Goal: Task Accomplishment & Management: Use online tool/utility

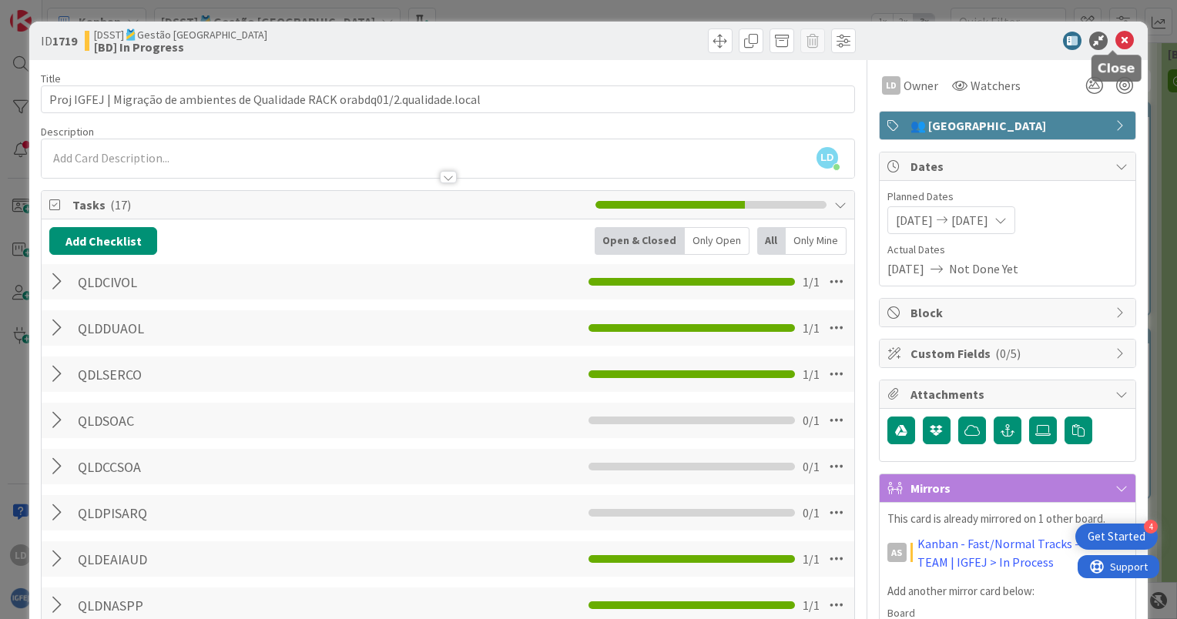
click at [1116, 39] on icon at bounding box center [1125, 41] width 18 height 18
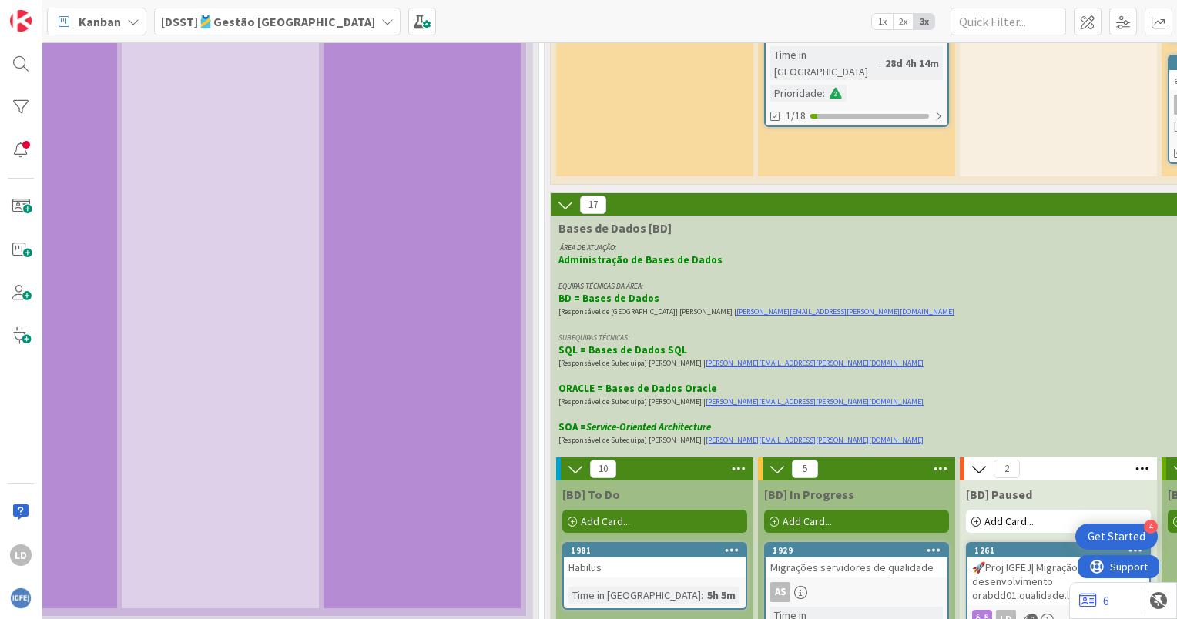
scroll to position [3528, 1199]
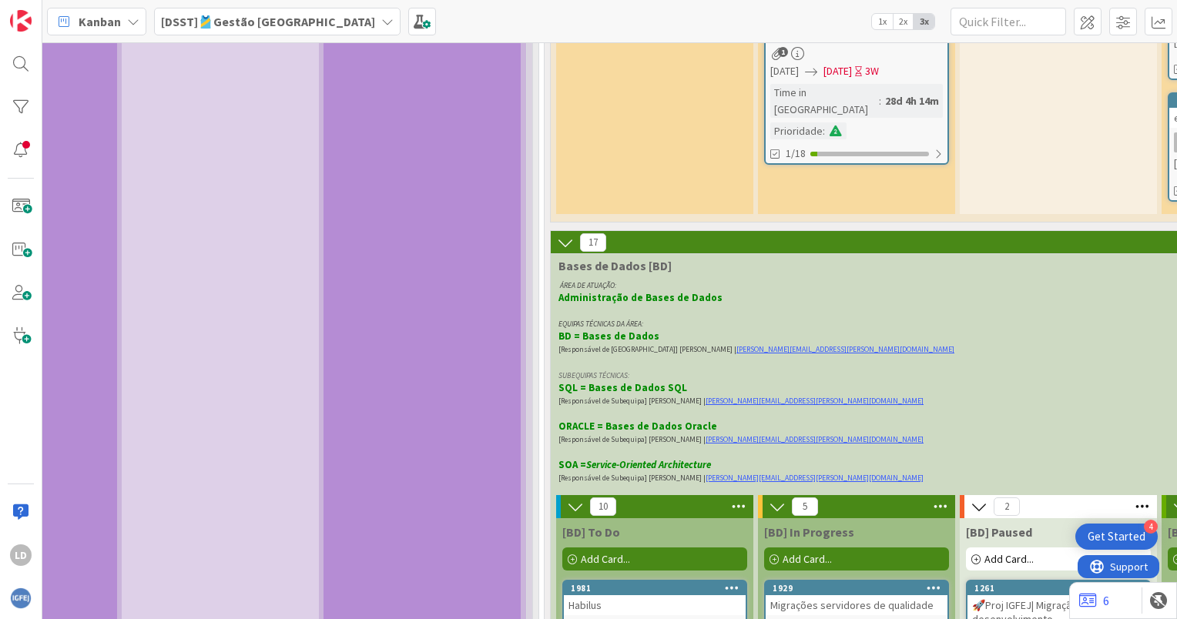
click at [381, 15] on icon at bounding box center [387, 21] width 12 height 12
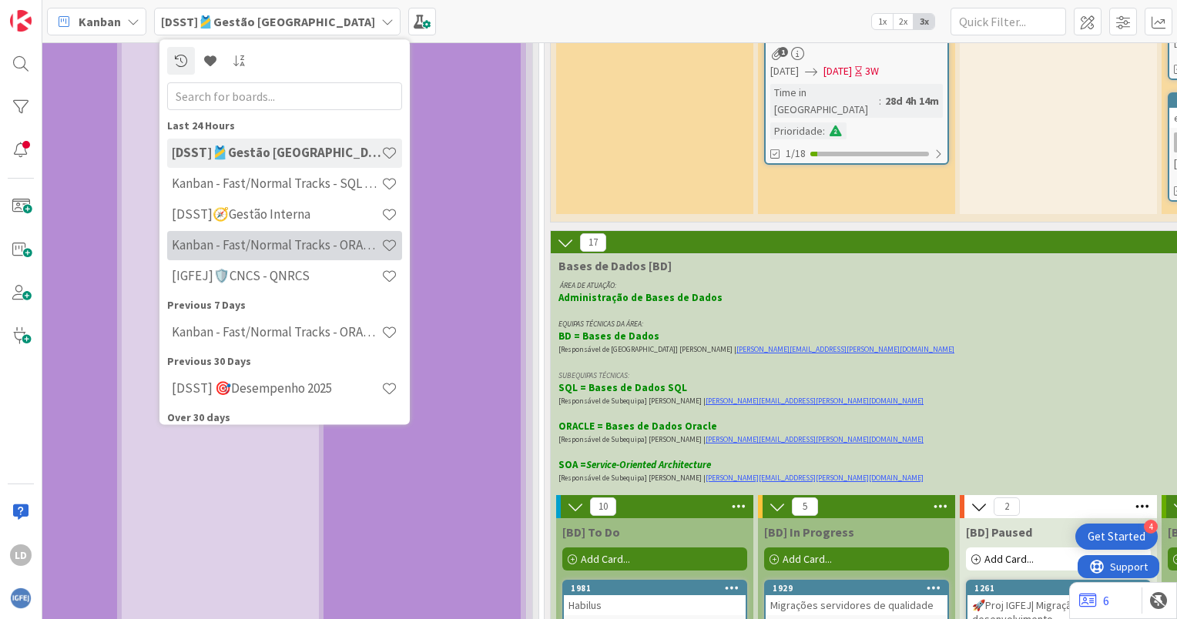
click at [336, 244] on h4 "Kanban - Fast/Normal Tracks - ORACLE TEAM | IGFEJ" at bounding box center [277, 245] width 210 height 15
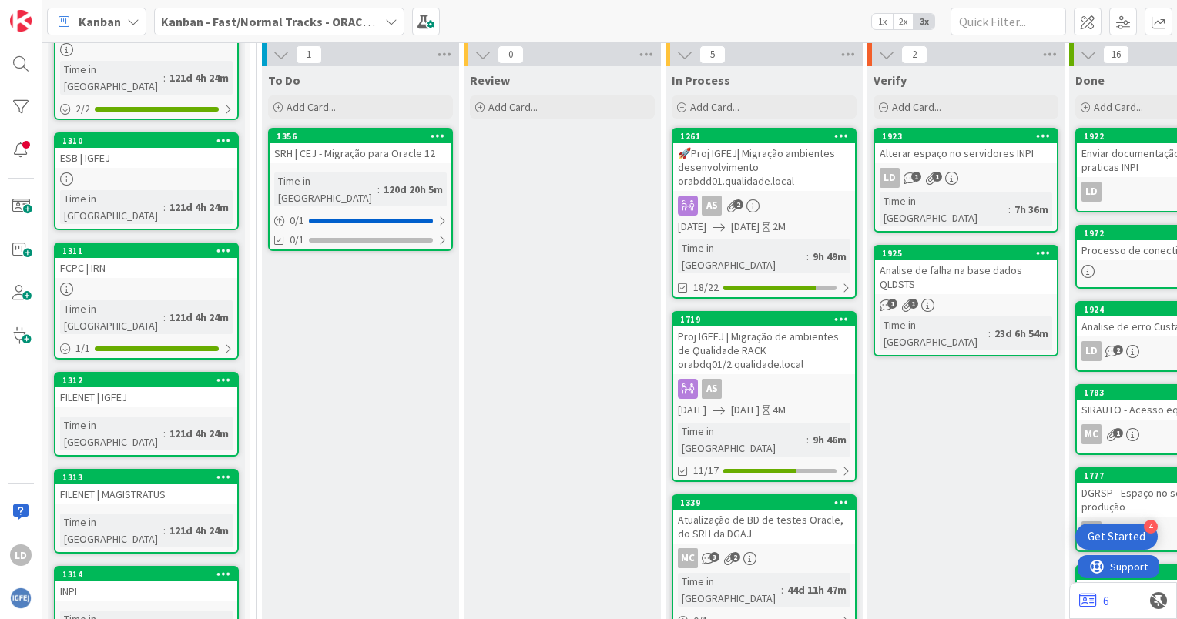
scroll to position [385, 0]
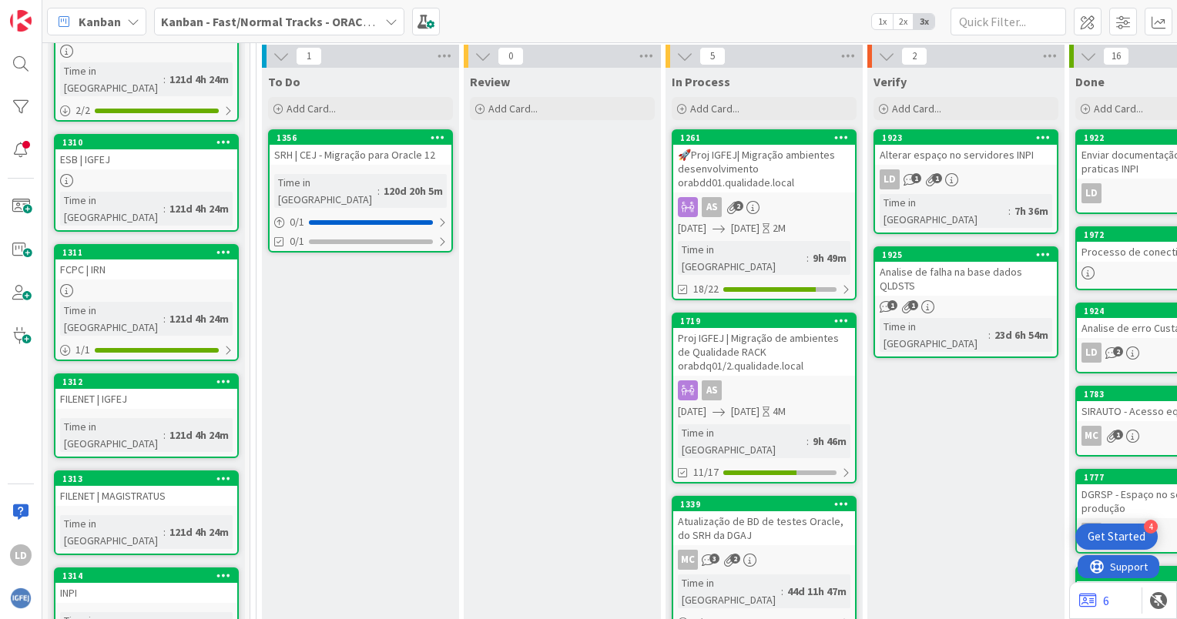
click at [964, 151] on div "Alterar espaço no servidores INPI" at bounding box center [966, 155] width 182 height 20
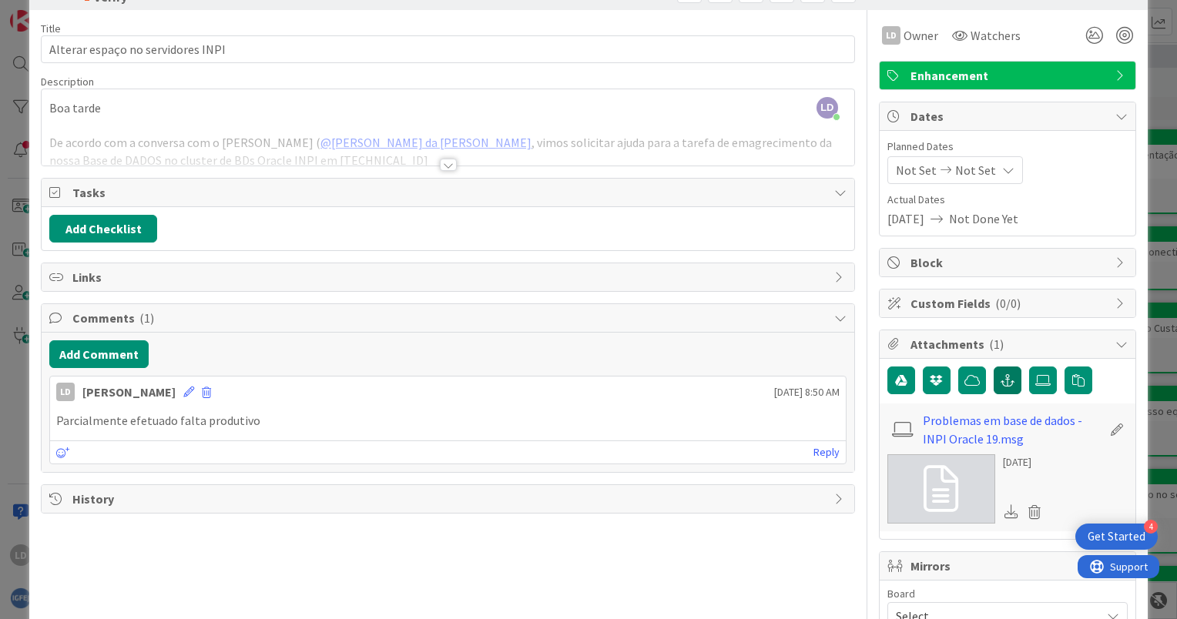
scroll to position [77, 0]
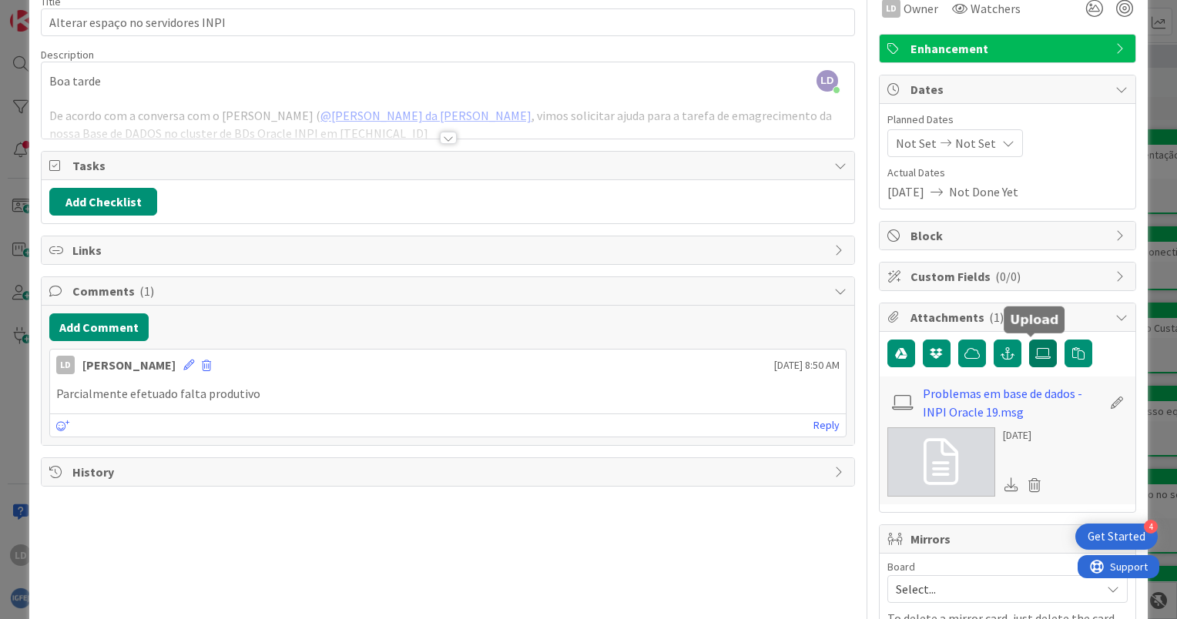
click at [1036, 353] on icon at bounding box center [1043, 354] width 15 height 12
click at [1029, 340] on input "file" at bounding box center [1029, 340] width 0 height 0
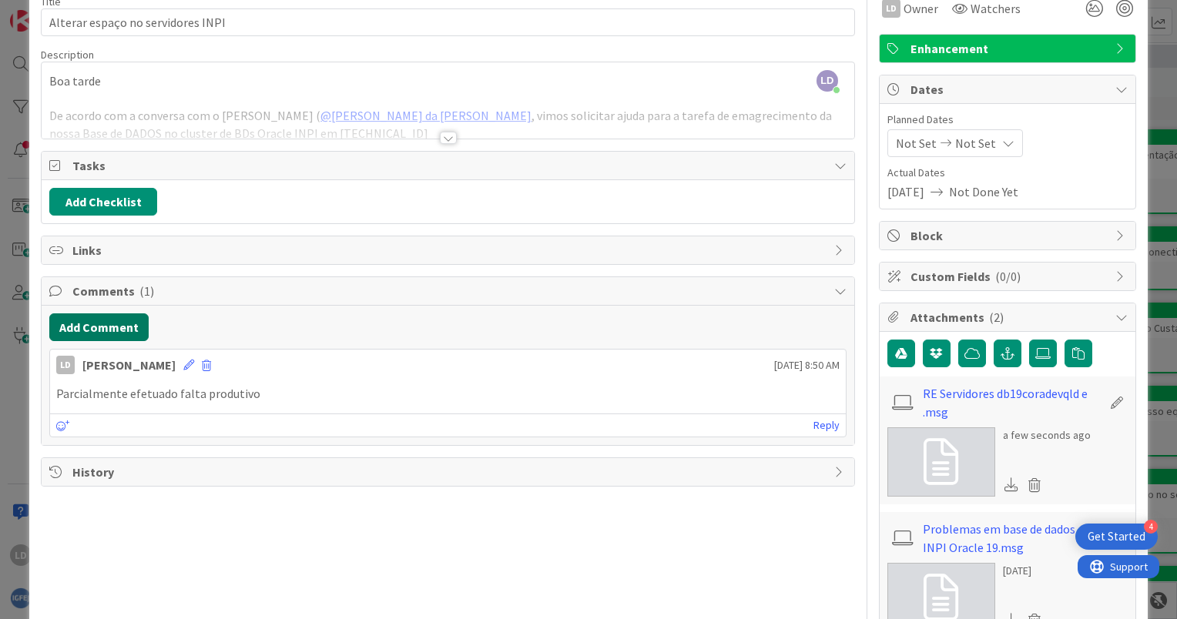
click at [106, 326] on button "Add Comment" at bounding box center [98, 328] width 99 height 28
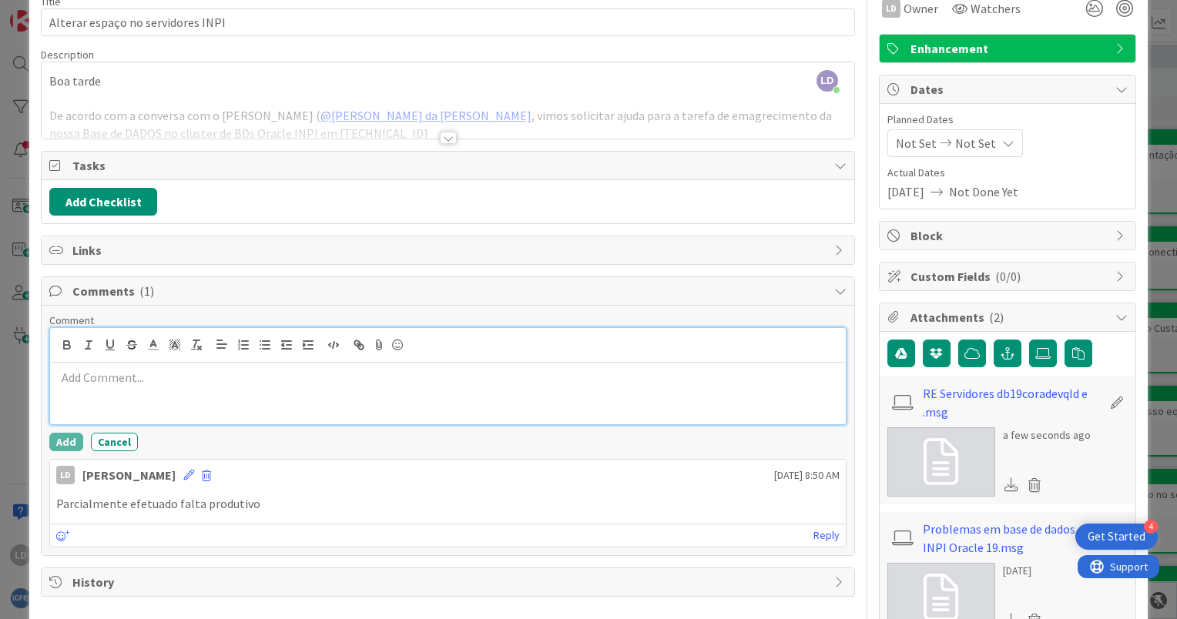
click at [96, 373] on p at bounding box center [448, 378] width 784 height 18
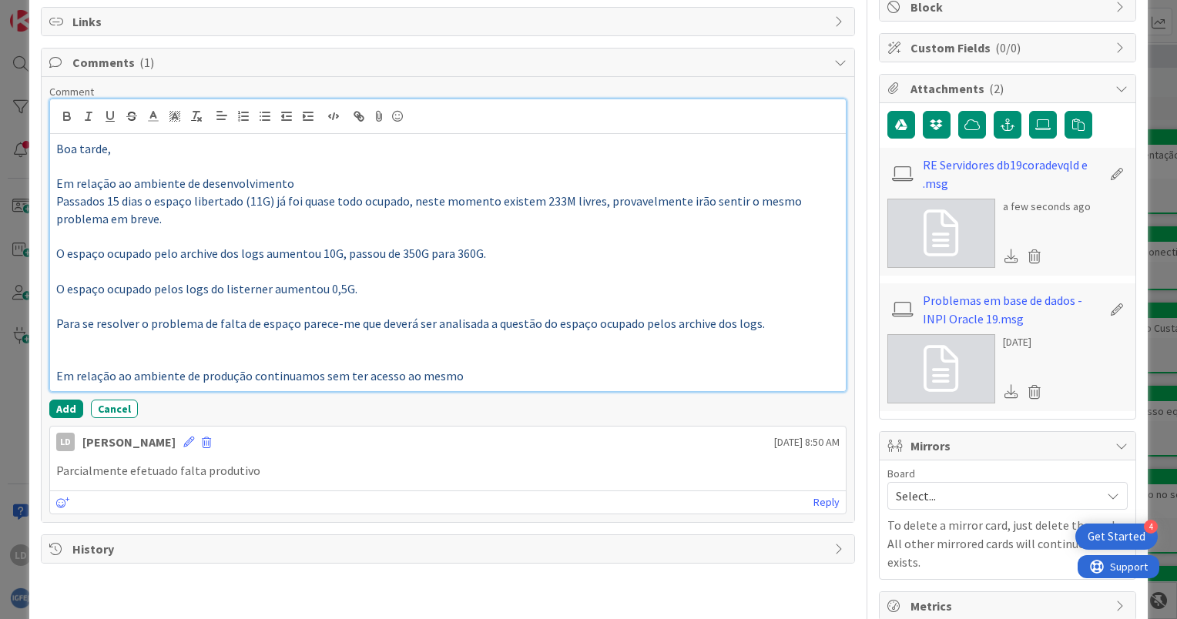
scroll to position [308, 0]
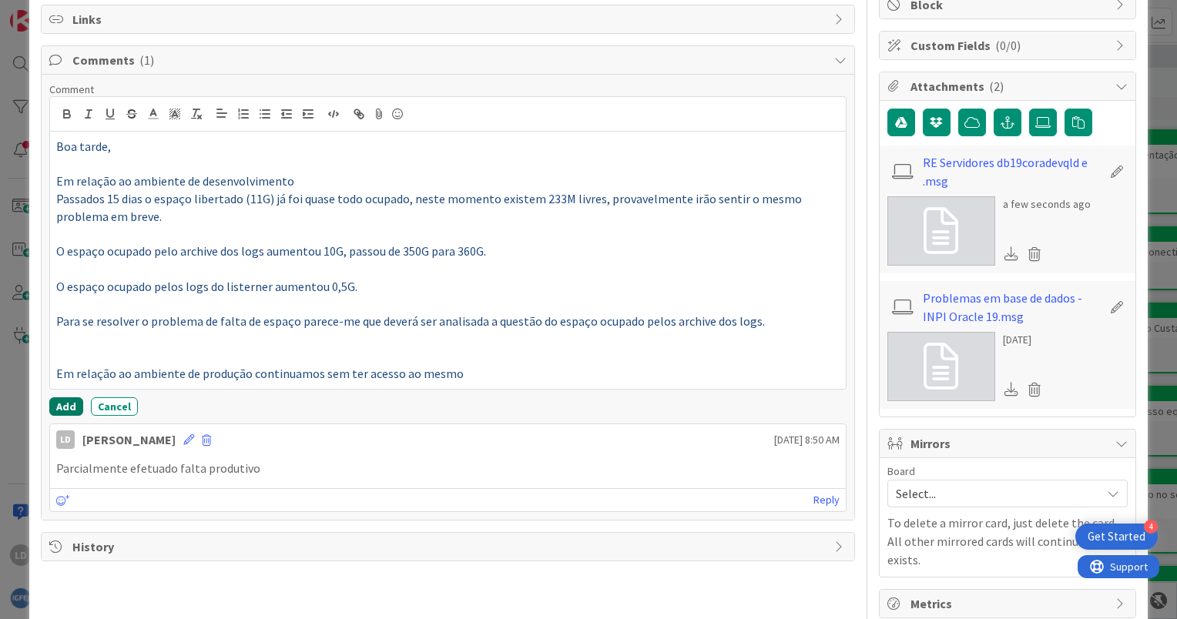
click at [74, 401] on button "Add" at bounding box center [66, 407] width 34 height 18
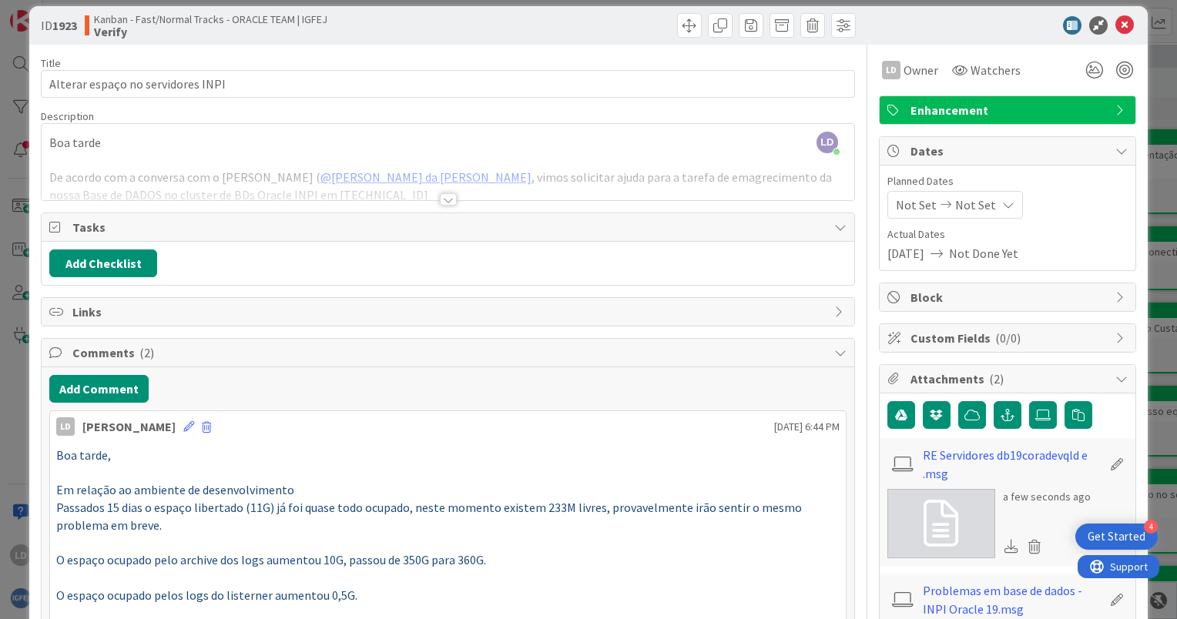
scroll to position [0, 0]
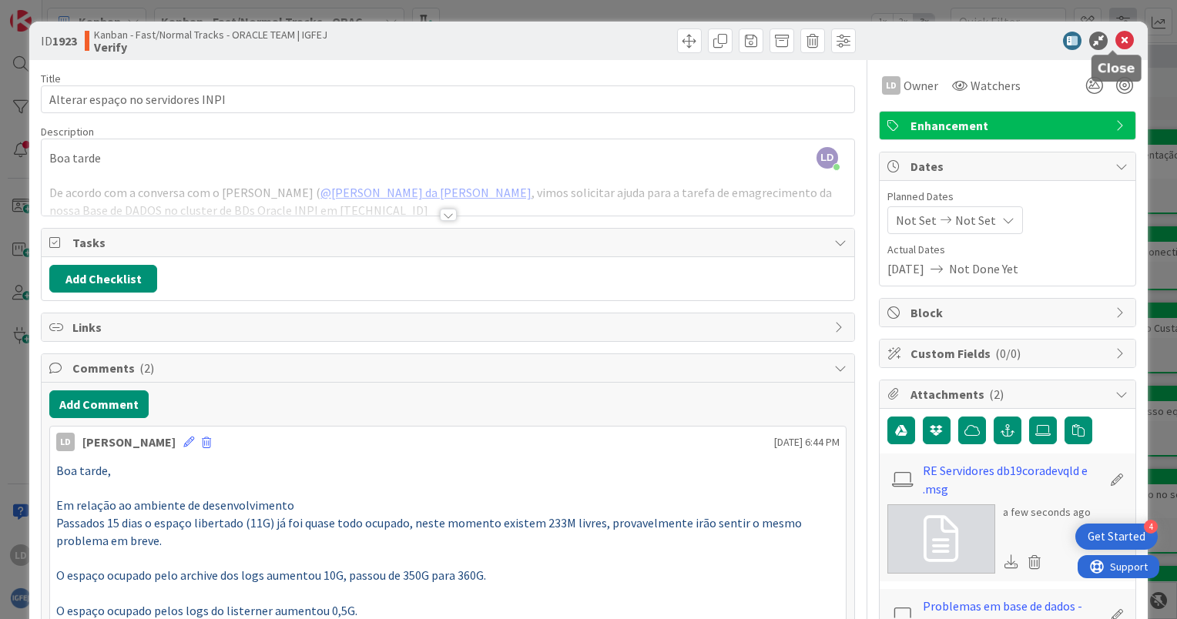
click at [1119, 34] on icon at bounding box center [1125, 41] width 18 height 18
